Goal: Task Accomplishment & Management: Manage account settings

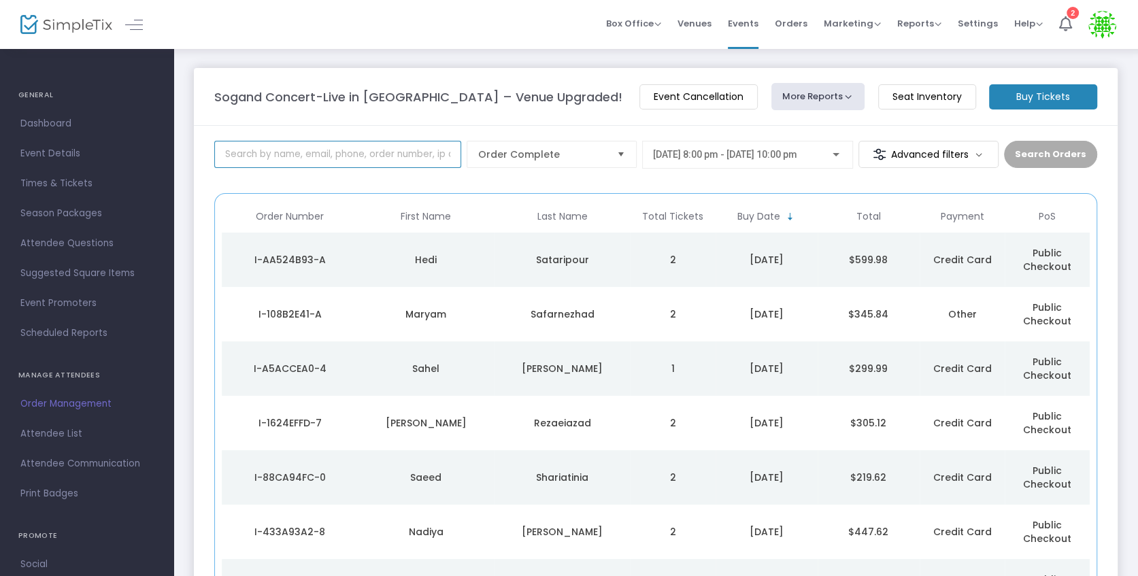
click at [376, 154] on input at bounding box center [337, 154] width 247 height 27
type input "arezoo"
click at [384, 150] on input at bounding box center [337, 154] width 247 height 27
type input "arezoo"
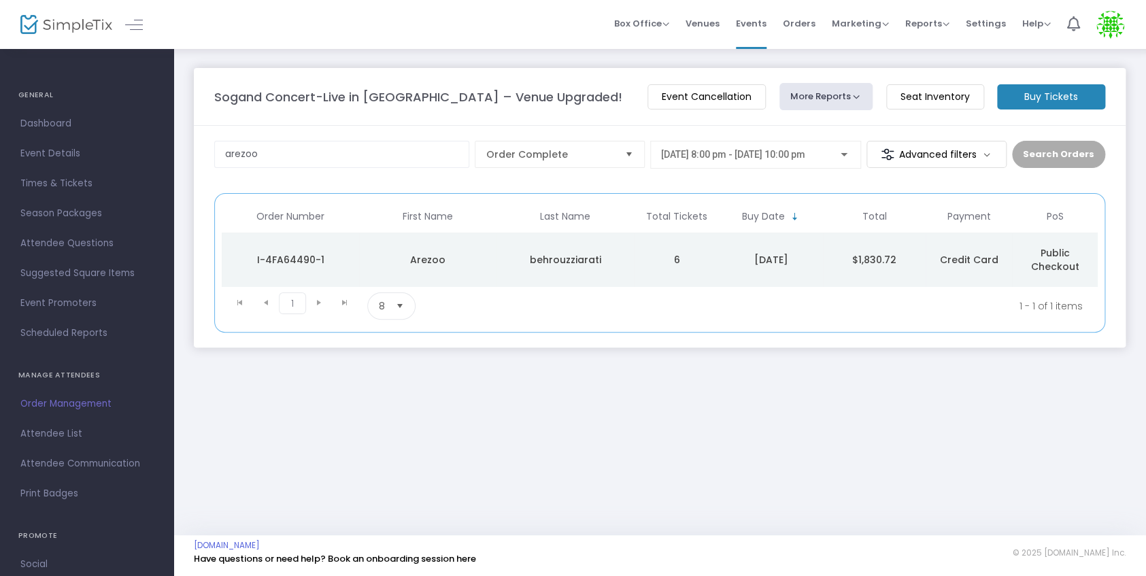
click at [534, 253] on div "behrouzziarati" at bounding box center [565, 260] width 131 height 14
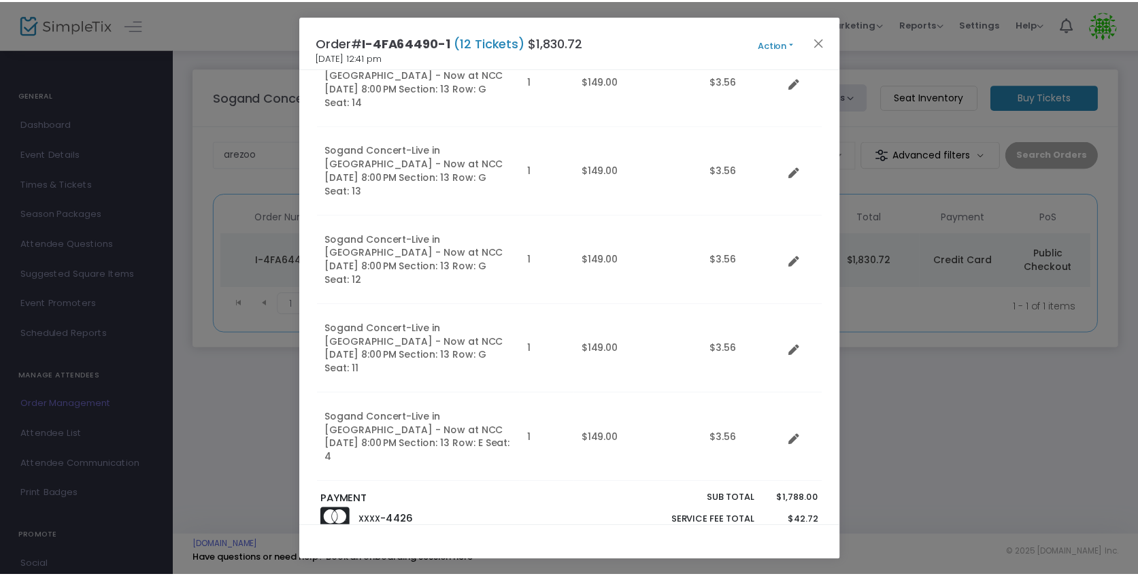
scroll to position [742, 0]
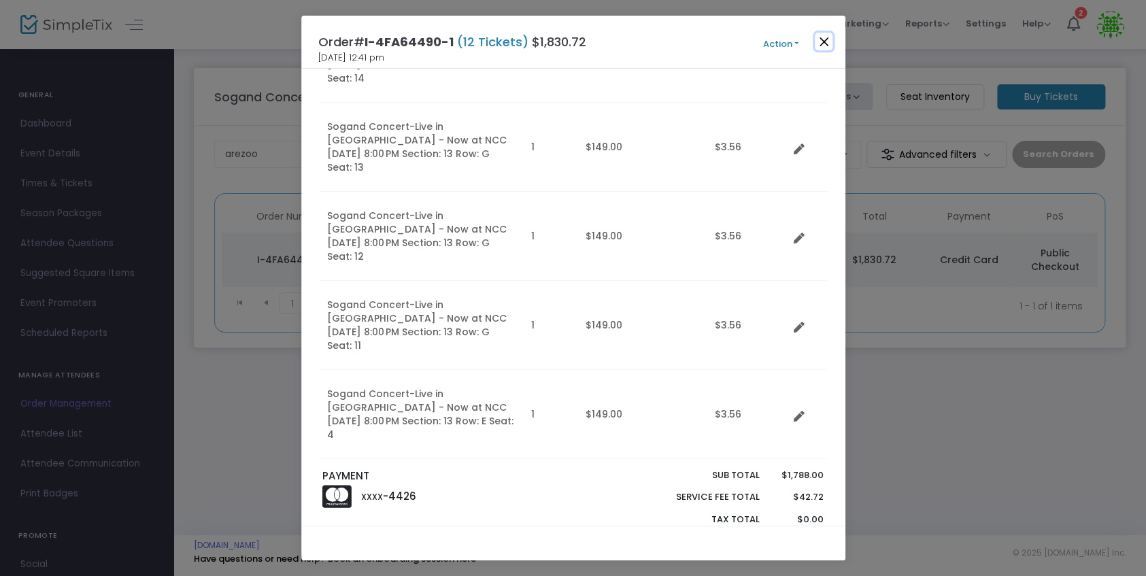
click at [829, 42] on button "Close" at bounding box center [824, 42] width 18 height 18
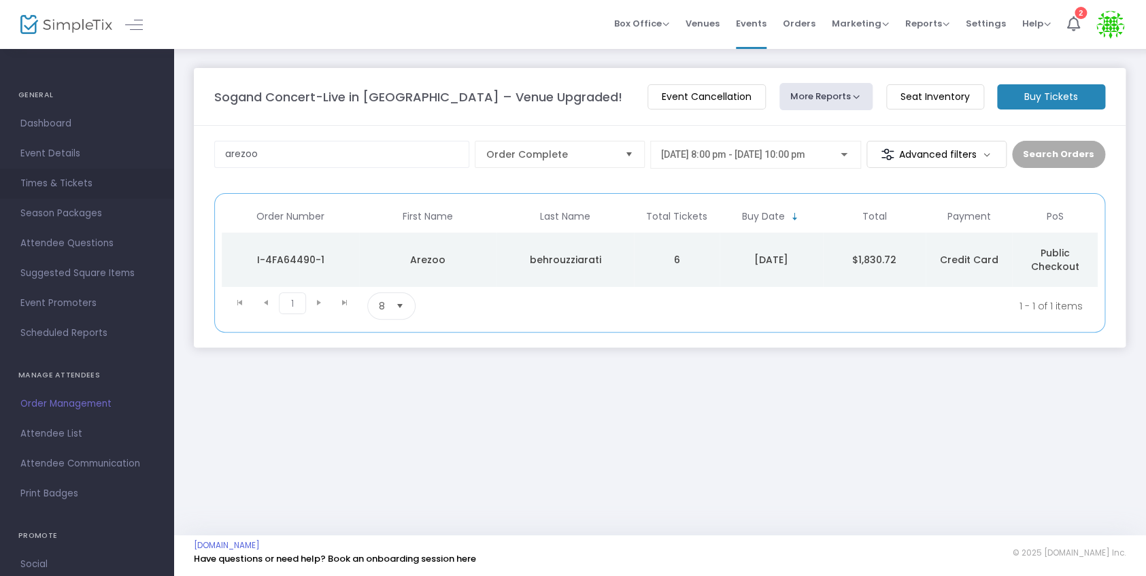
click at [61, 184] on span "Times & Tickets" at bounding box center [86, 184] width 133 height 18
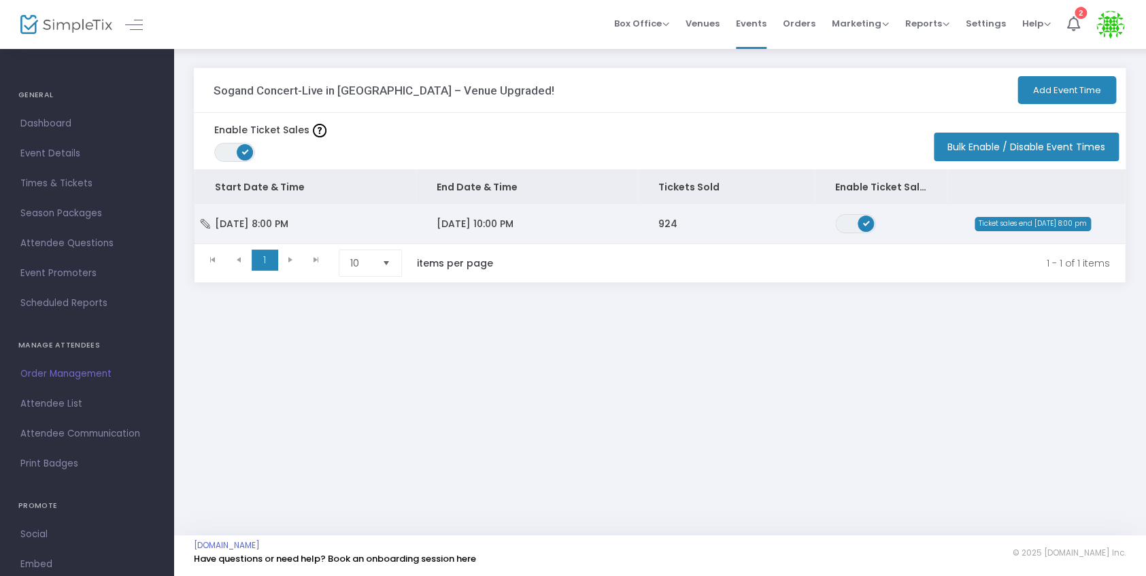
click at [559, 225] on td "10/31/2025 10:00 PM" at bounding box center [527, 223] width 222 height 39
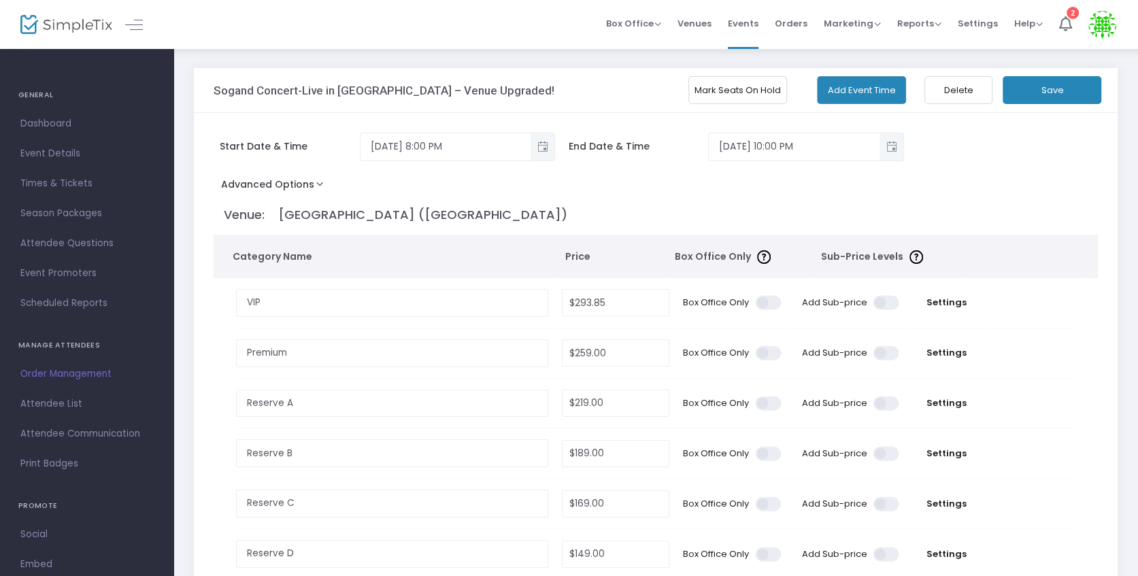
click at [716, 91] on button "Mark Seats On Hold" at bounding box center [738, 90] width 99 height 28
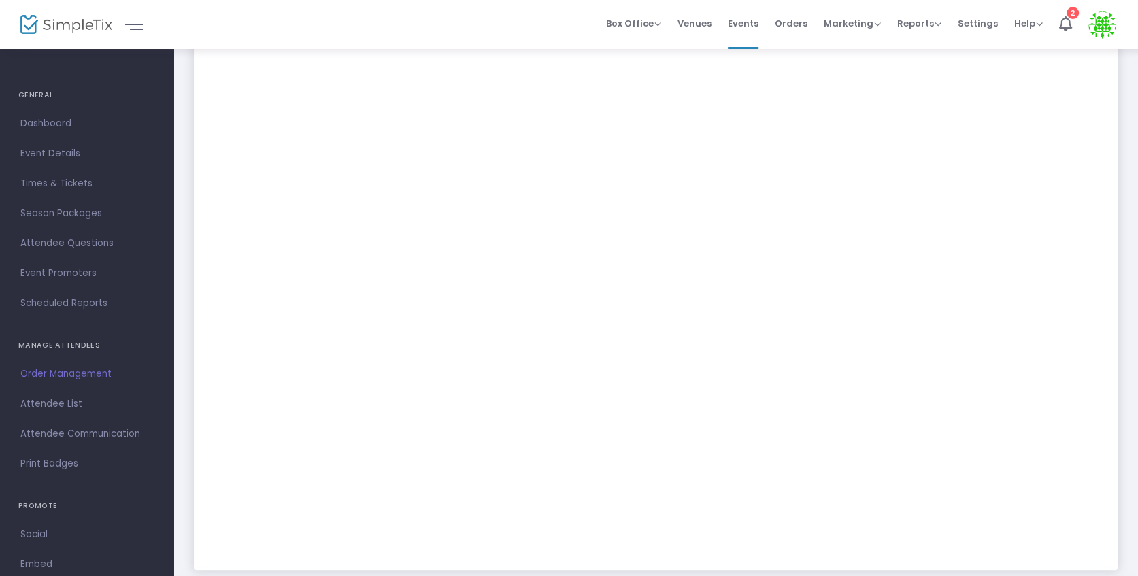
scroll to position [519, 0]
